Goal: Task Accomplishment & Management: Use online tool/utility

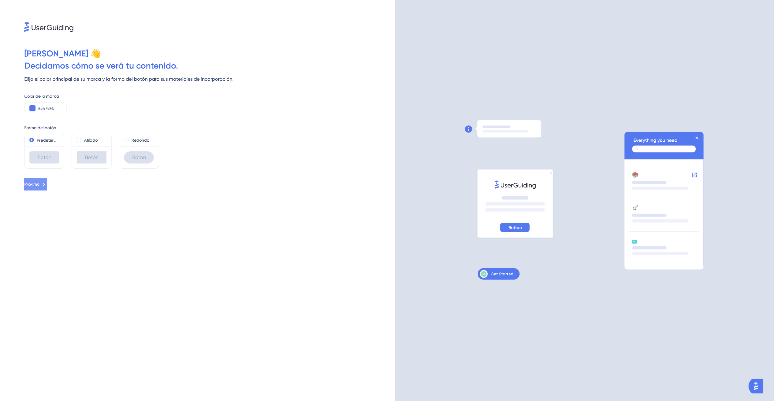
click at [47, 187] on icon at bounding box center [43, 184] width 5 height 5
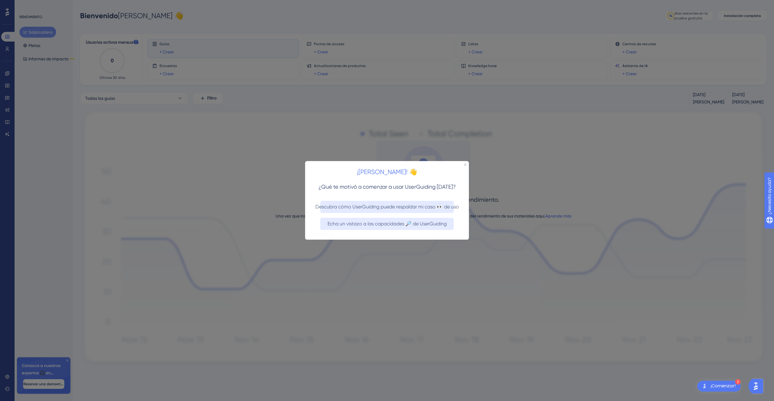
click at [464, 164] on div "¡[PERSON_NAME]! 👋" at bounding box center [387, 170] width 164 height 19
click at [465, 164] on icon "Cerrar vista previa" at bounding box center [465, 165] width 2 height 2
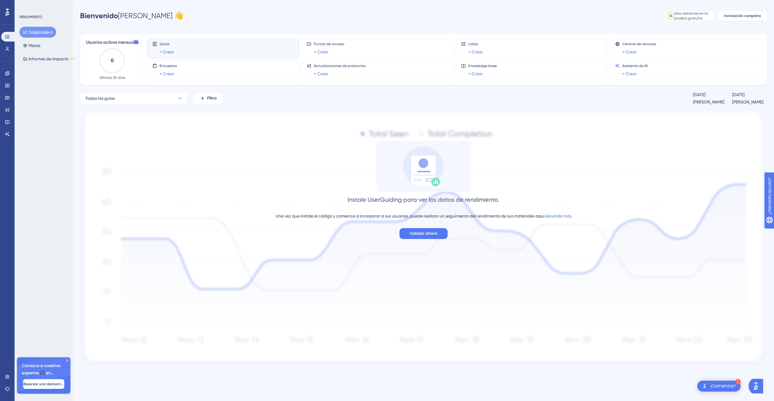
click at [639, 136] on img at bounding box center [423, 238] width 687 height 258
click at [246, 156] on div "Instale UserGuiding para ver los datos de rendimiento. Una vez que instale el c…" at bounding box center [423, 190] width 687 height 98
click at [176, 99] on button "Todas las guías" at bounding box center [134, 98] width 108 height 12
click at [167, 47] on div "Guías + Crear" at bounding box center [167, 49] width 15 height 14
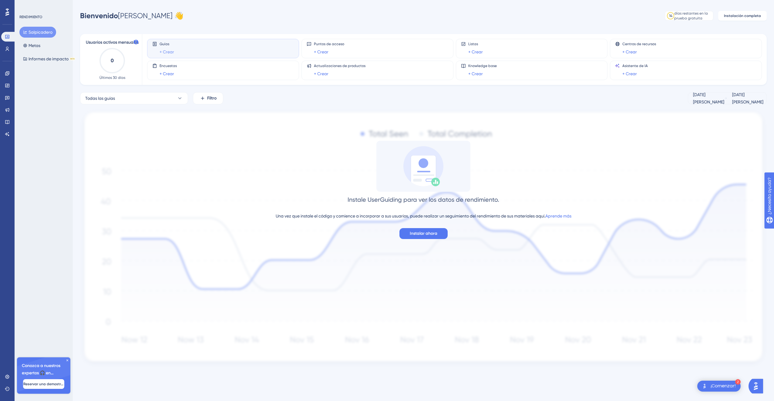
click at [169, 51] on link "+ Crear" at bounding box center [167, 51] width 15 height 7
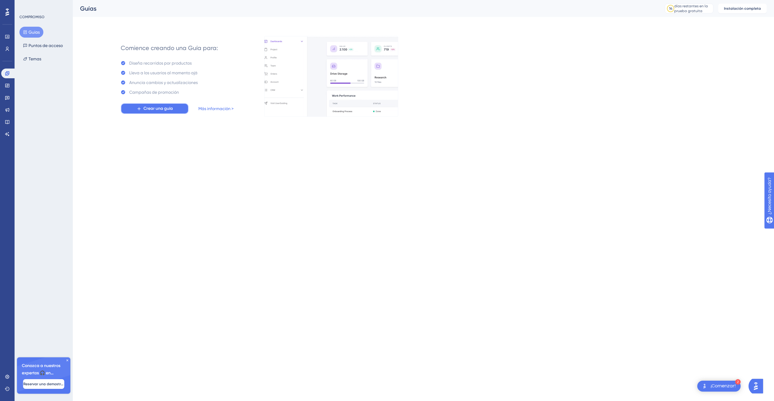
click at [160, 109] on span "Crear una guía" at bounding box center [158, 108] width 29 height 7
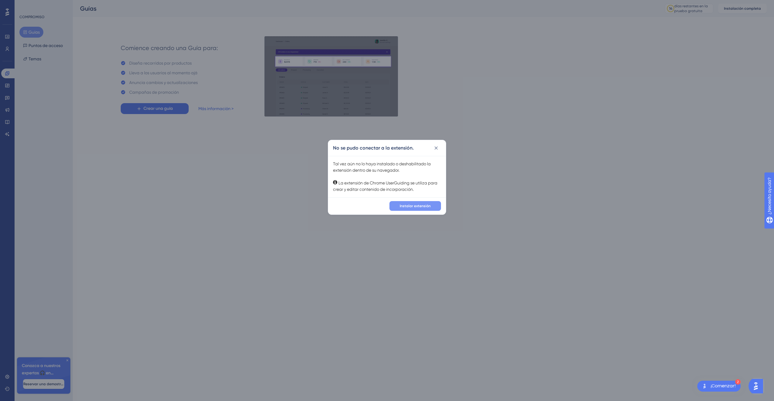
click at [432, 125] on div "✨ Save My Spot!✨" at bounding box center [388, 57] width 774 height 134
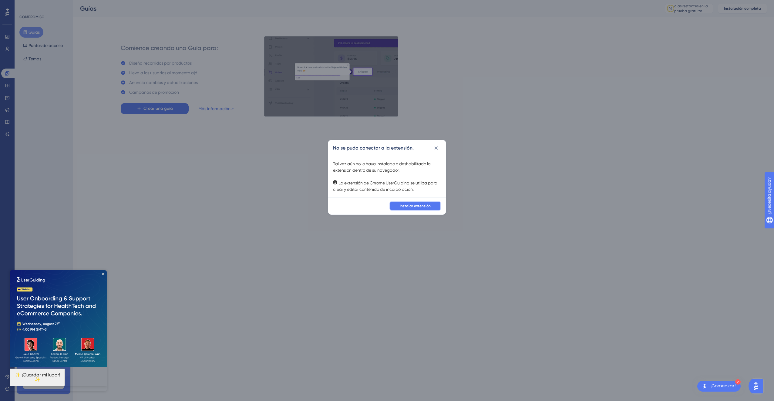
click at [431, 206] on span "Instalar extensión" at bounding box center [415, 206] width 31 height 5
click at [437, 145] on icon at bounding box center [436, 148] width 6 height 6
